Goal: Find specific page/section: Find specific page/section

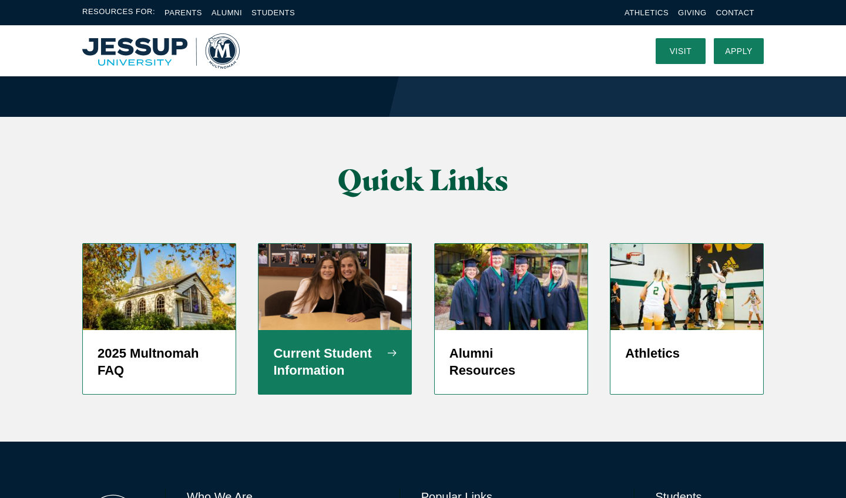
scroll to position [2811, 0]
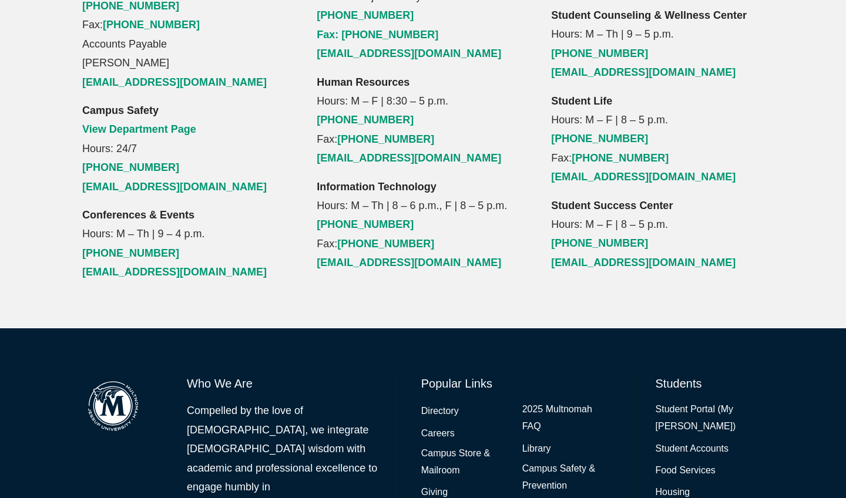
scroll to position [1410, 0]
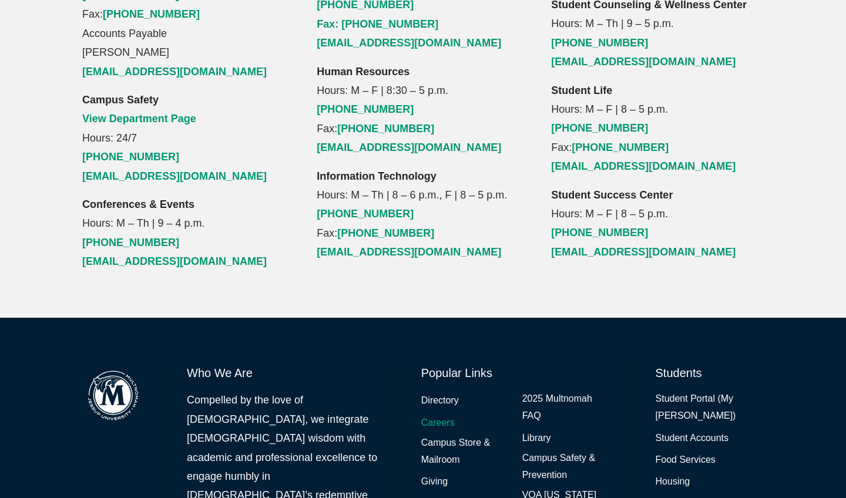
click at [445, 415] on link "Careers" at bounding box center [437, 423] width 33 height 17
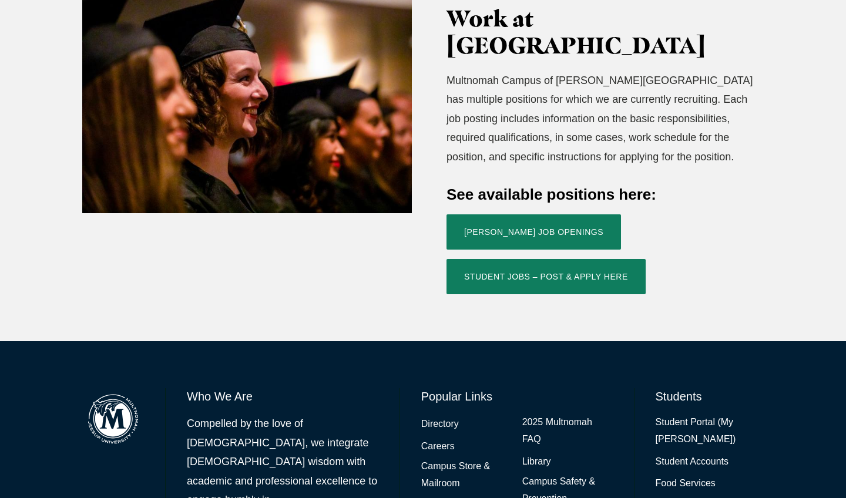
scroll to position [417, 0]
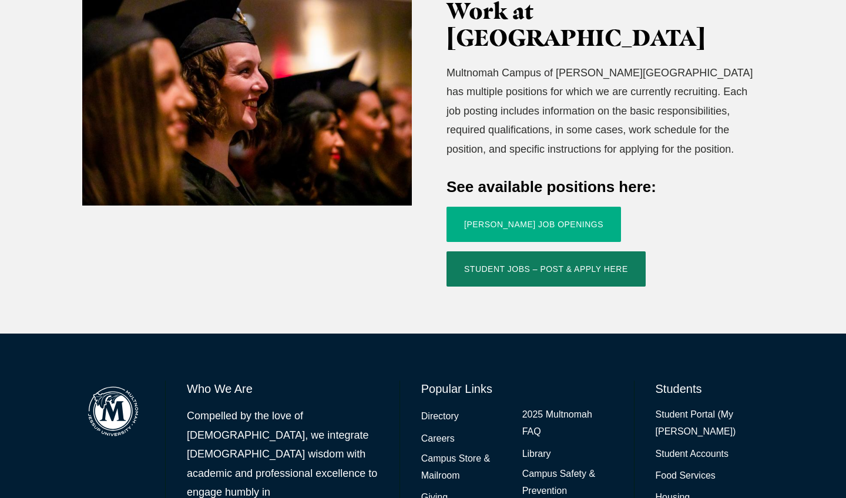
click at [485, 207] on link "Jessup Job Openings" at bounding box center [533, 224] width 174 height 35
